Goal: Navigation & Orientation: Find specific page/section

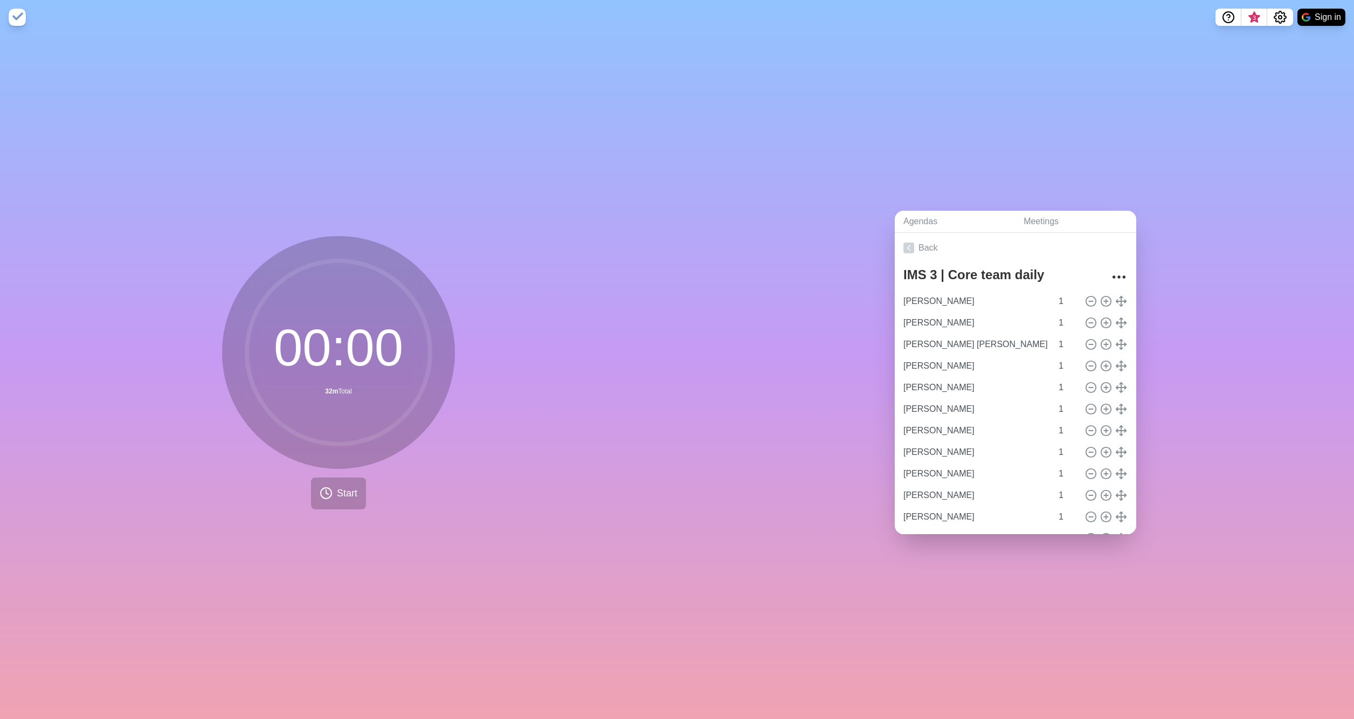
click at [485, 142] on div "00 : 00 32m Total Start" at bounding box center [338, 377] width 677 height 685
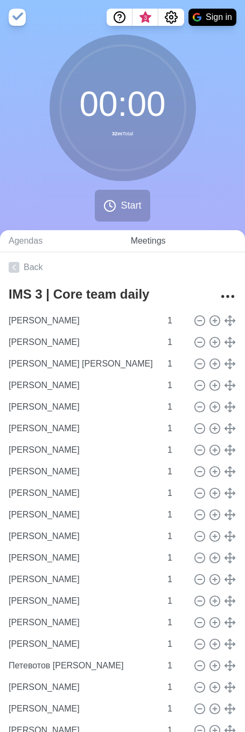
click at [134, 245] on link "Meetings" at bounding box center [183, 241] width 123 height 22
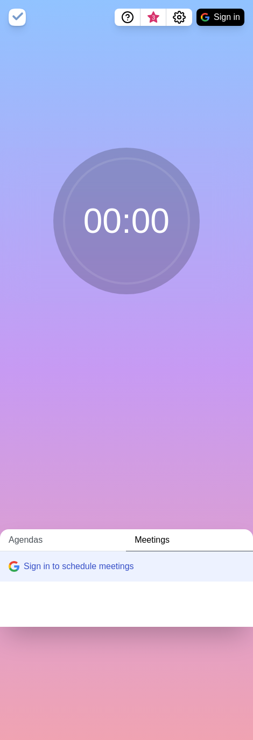
click at [28, 328] on link "Agendas" at bounding box center [63, 540] width 126 height 22
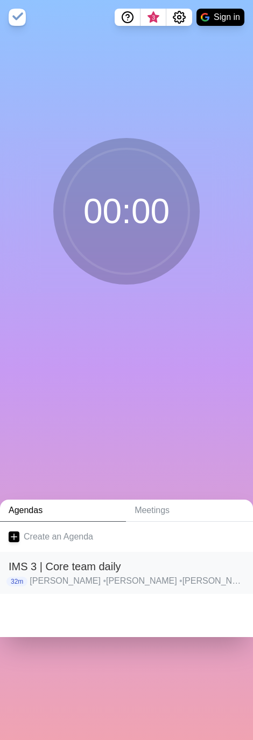
click at [77, 328] on h2 "IMS 3 | Core team daily" at bounding box center [127, 567] width 236 height 16
